Goal: Task Accomplishment & Management: Manage account settings

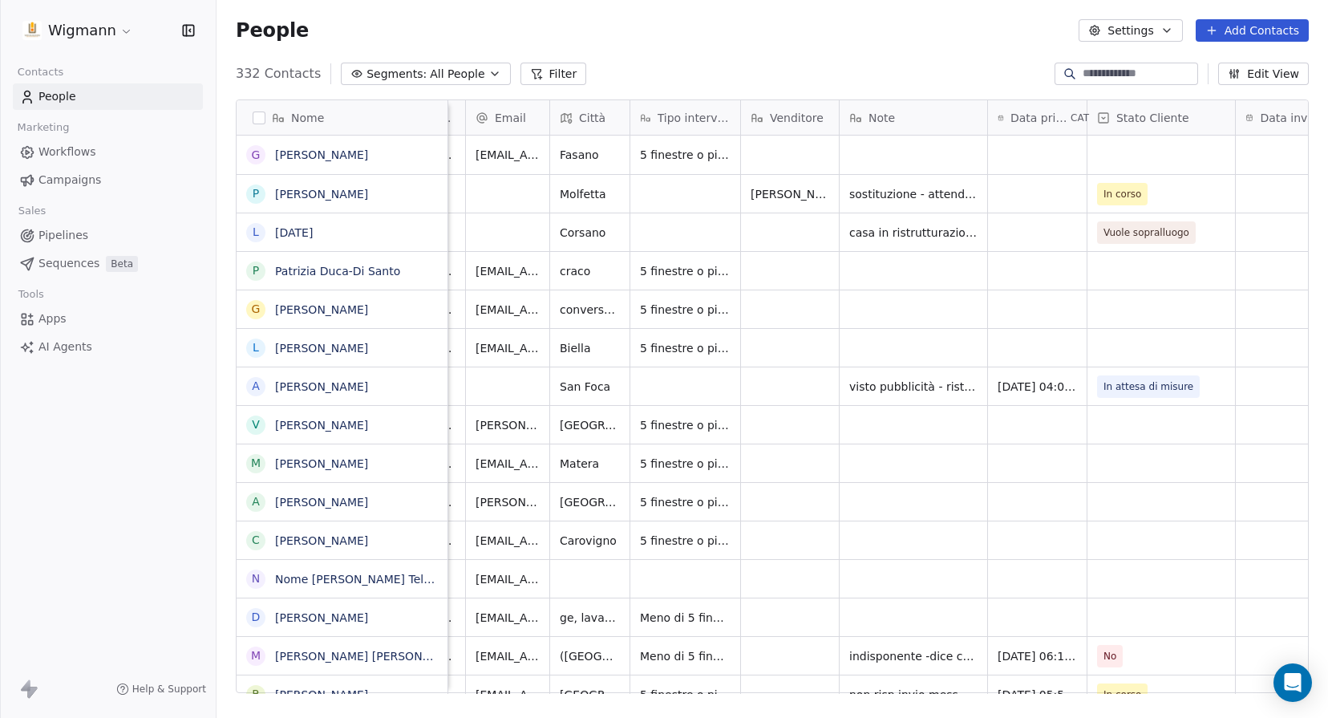
scroll to position [0, 573]
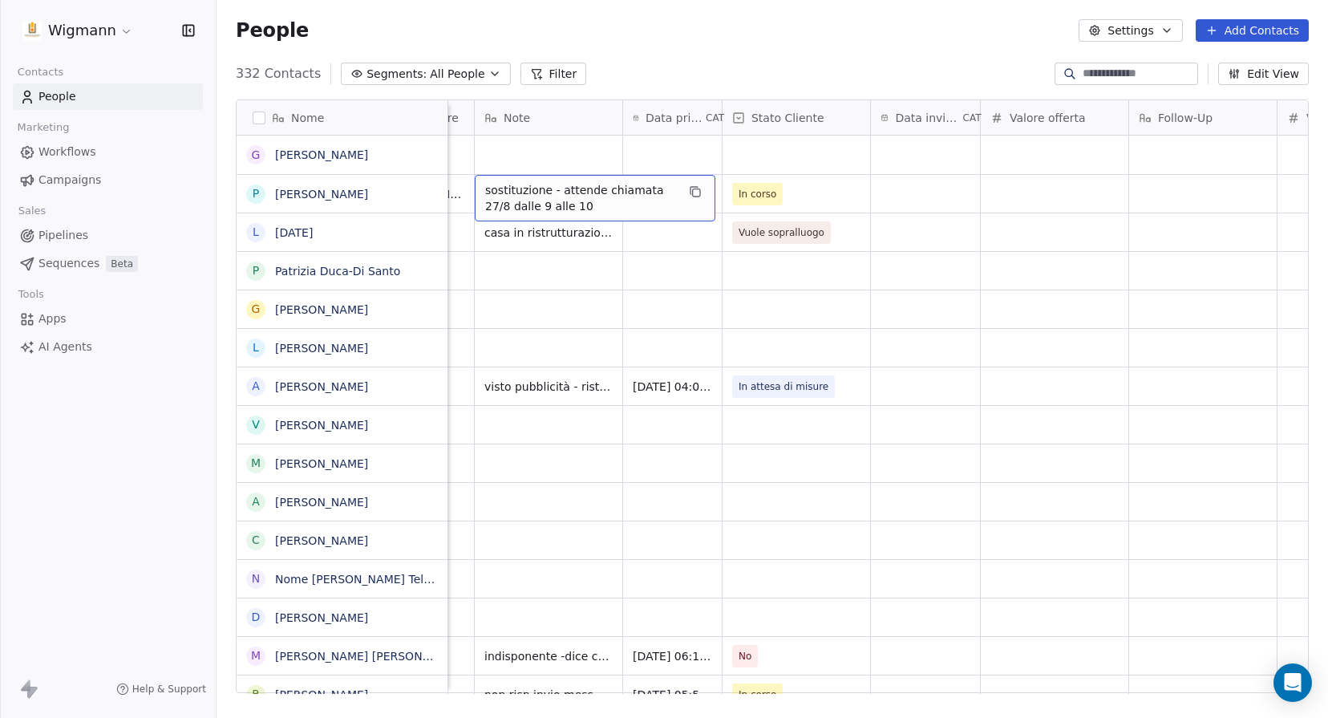
click at [629, 203] on span "sostituzione - attende chiamata 27/8 dalle 9 alle 10" at bounding box center [580, 198] width 191 height 32
click at [822, 193] on html "Wigmann Contacts People Marketing Workflows Campaigns Sales Pipelines Sequences…" at bounding box center [664, 359] width 1328 height 718
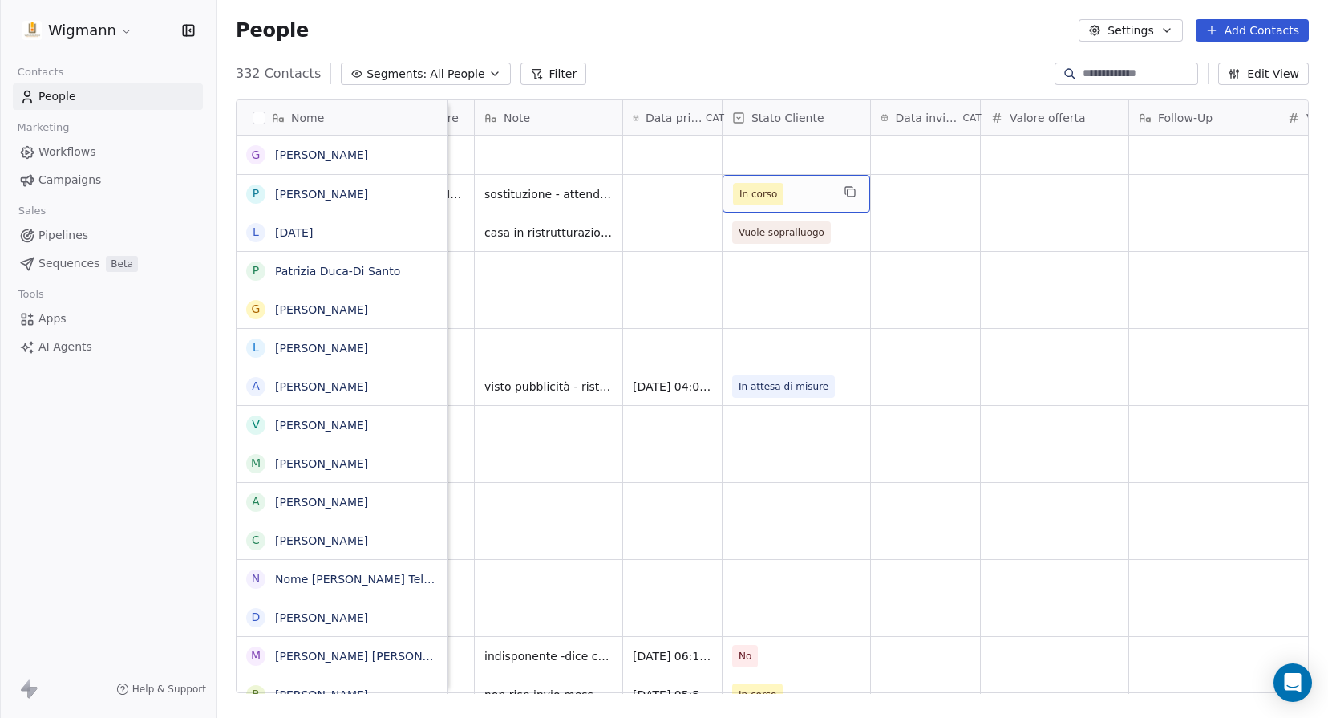
click at [818, 194] on span "In corso" at bounding box center [782, 194] width 98 height 22
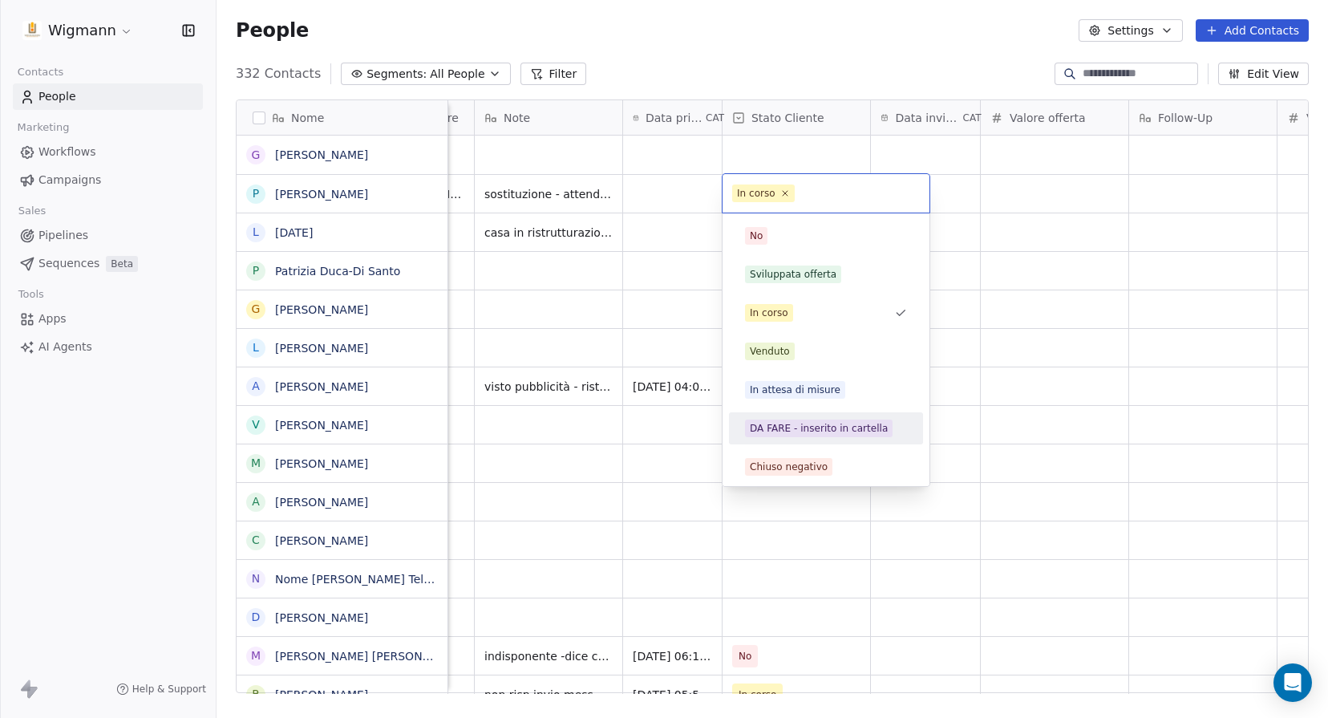
click at [838, 431] on div "DA FARE - inserito in cartella" at bounding box center [819, 428] width 138 height 14
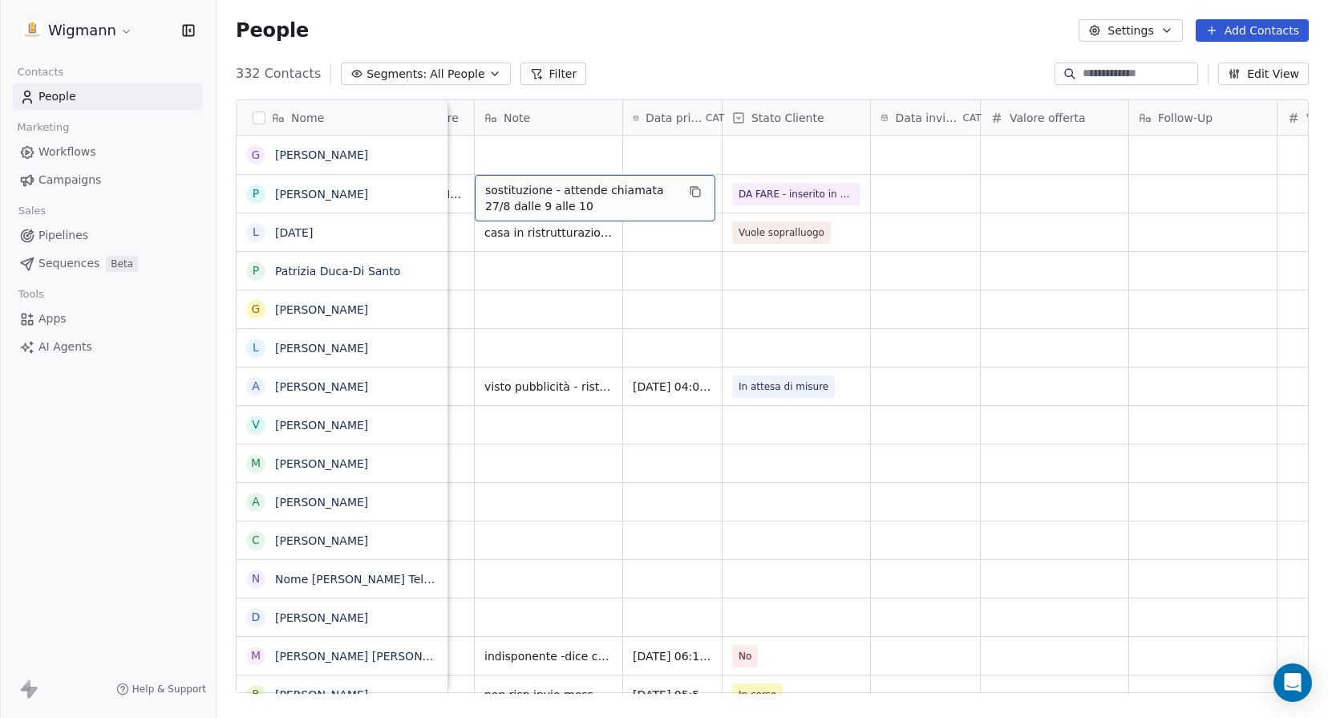
click at [555, 193] on span "sostituzione - attende chiamata 27/8 dalle 9 alle 10" at bounding box center [580, 198] width 191 height 32
click at [998, 235] on html "Wigmann Contacts People Marketing Workflows Campaigns Sales Pipelines Sequences…" at bounding box center [664, 359] width 1328 height 718
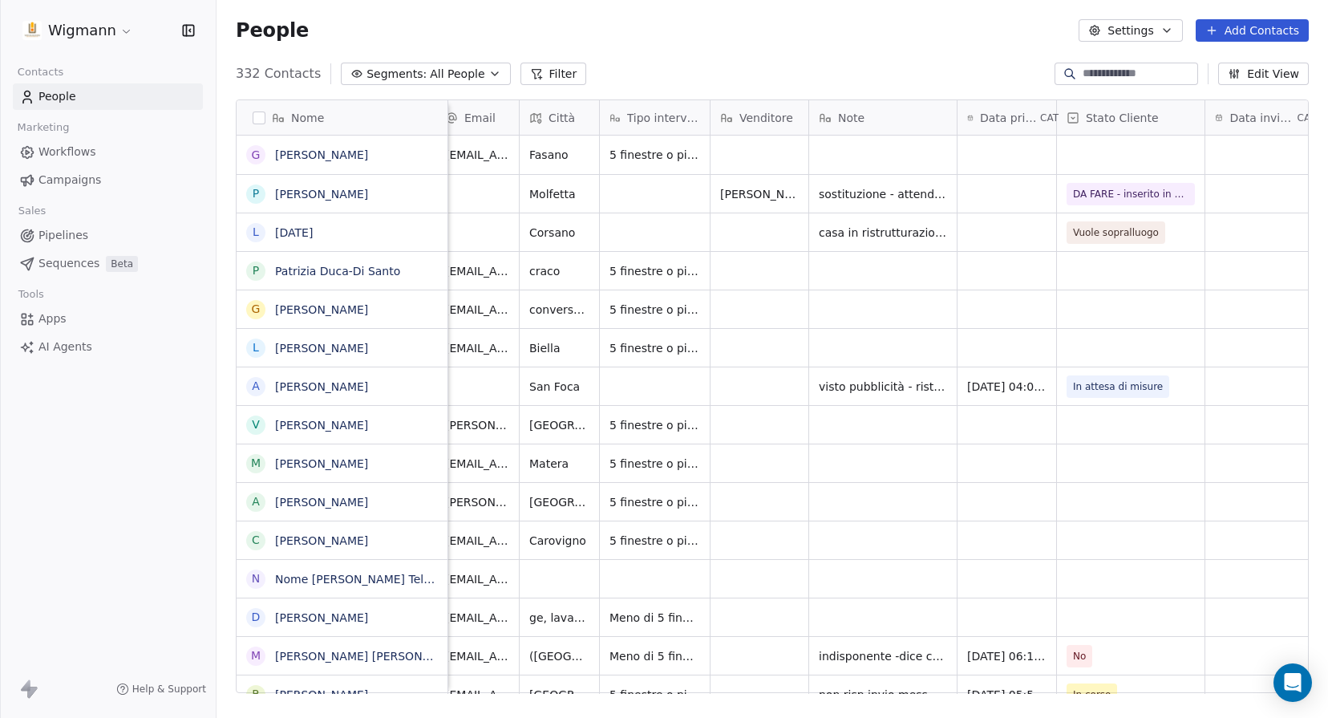
scroll to position [0, 392]
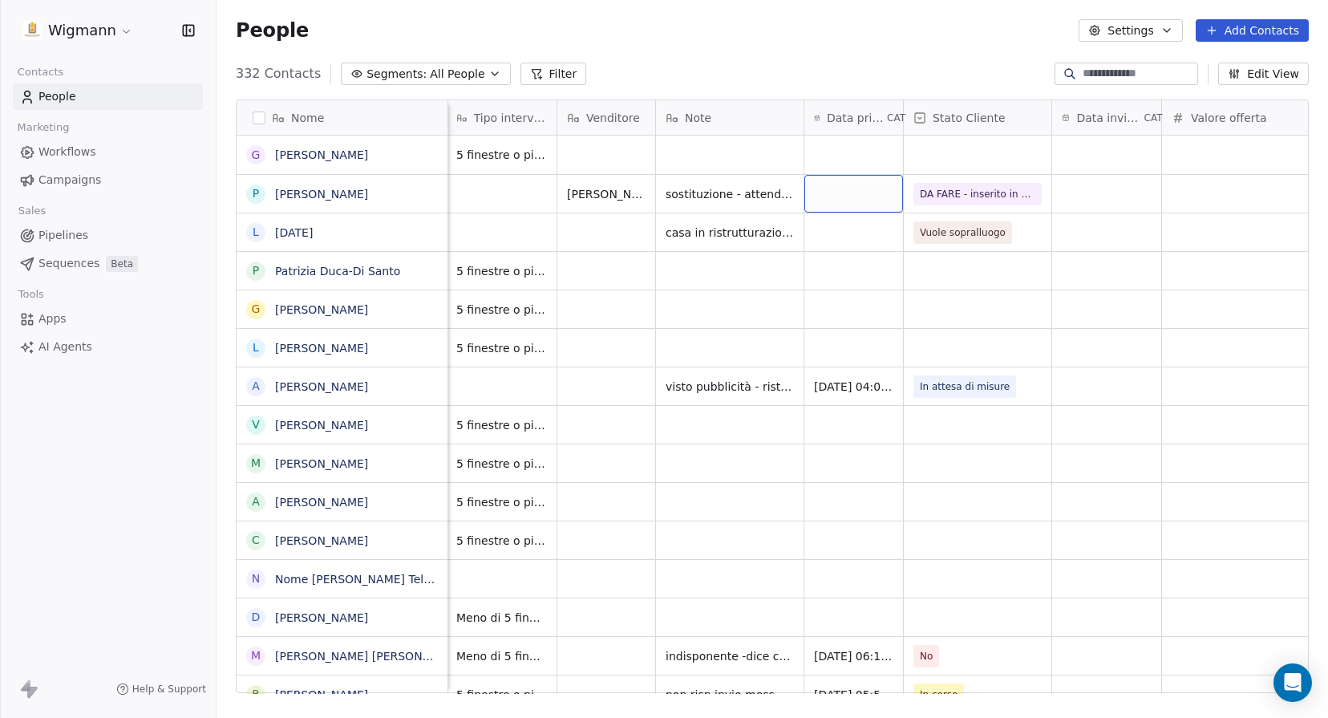
click at [828, 211] on div "grid" at bounding box center [853, 194] width 99 height 38
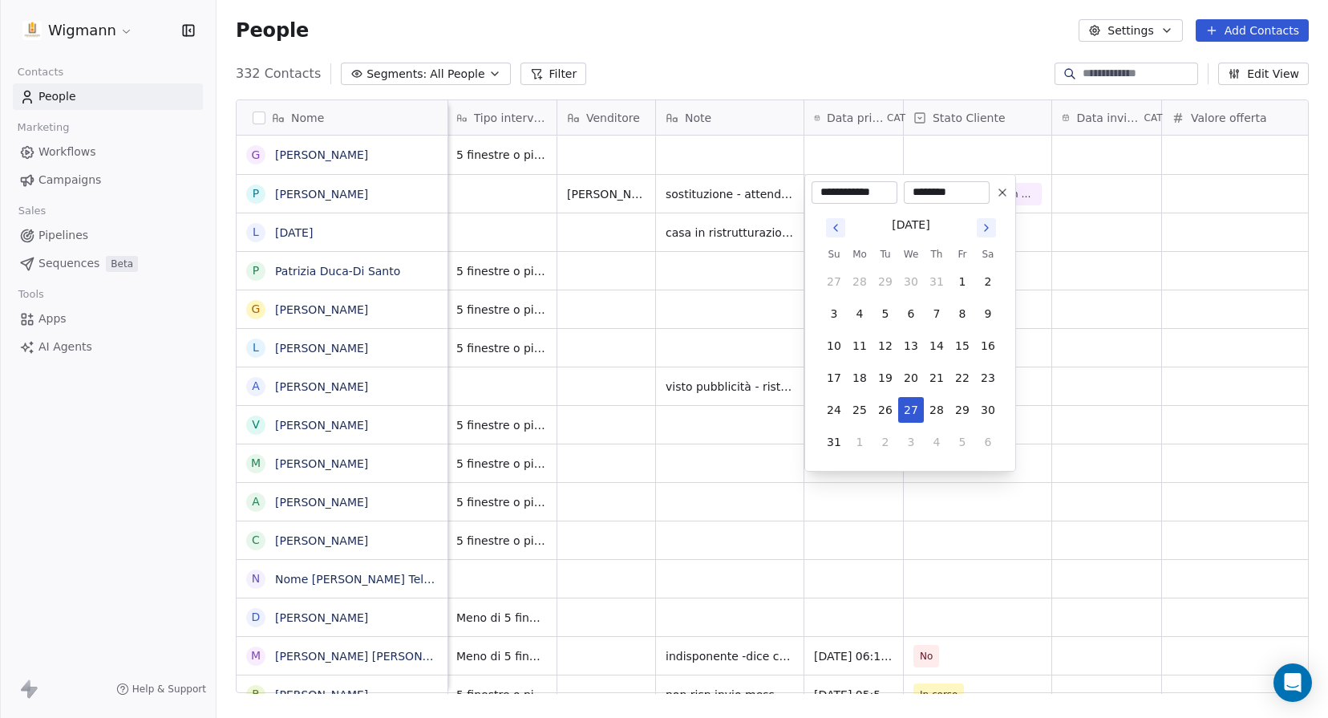
click at [693, 514] on html "Wigmann Contacts People Marketing Workflows Campaigns Sales Pipelines Sequences…" at bounding box center [664, 359] width 1328 height 718
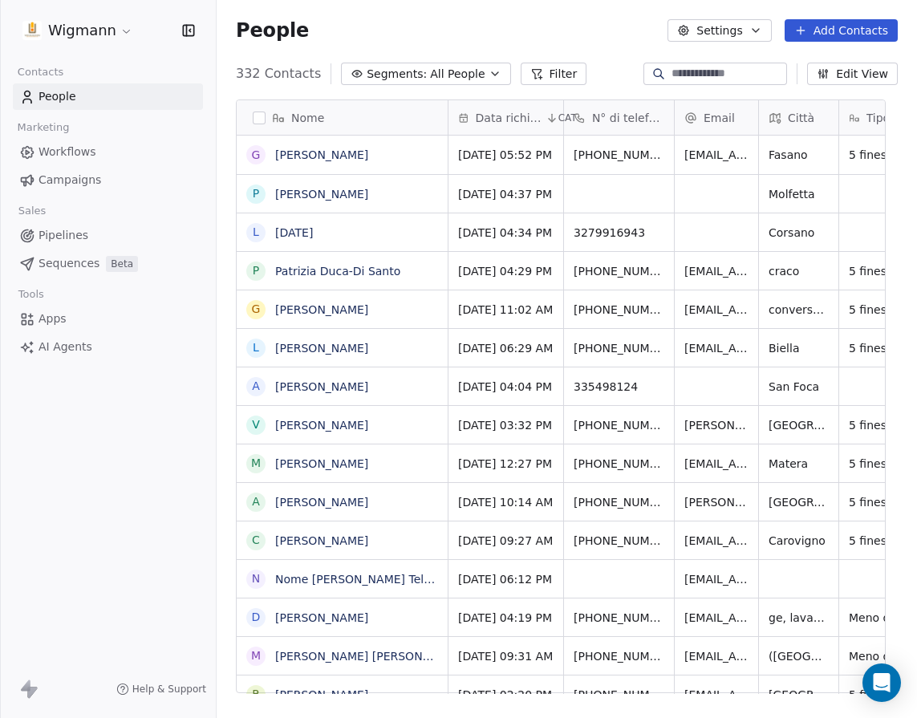
scroll to position [619, 688]
